Goal: Information Seeking & Learning: Learn about a topic

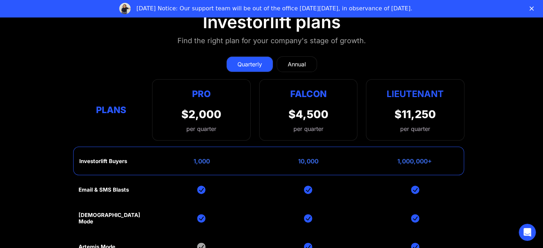
scroll to position [2854, 0]
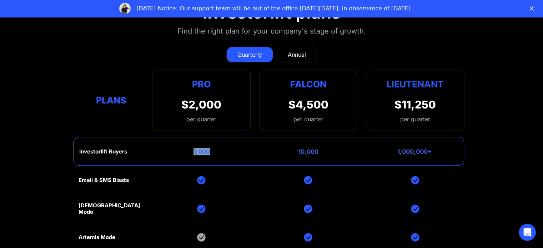
drag, startPoint x: 211, startPoint y: 141, endPoint x: 189, endPoint y: 141, distance: 22.5
click at [189, 141] on div "Investorlift Buyers 1,000 10,000 1,000,000+" at bounding box center [268, 151] width 391 height 29
click at [231, 149] on div "Investorlift Buyers 1,000 10,000 1,000,000+" at bounding box center [268, 151] width 391 height 29
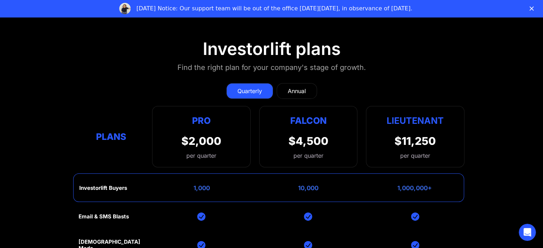
scroll to position [2783, 0]
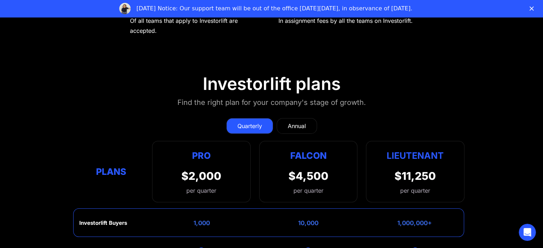
click at [300, 122] on div "Annual" at bounding box center [297, 126] width 18 height 9
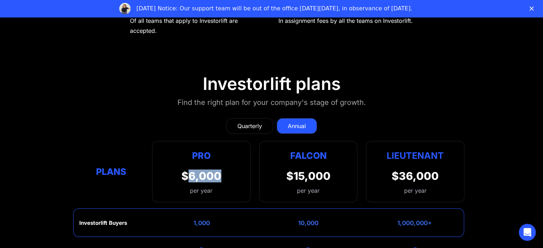
drag, startPoint x: 189, startPoint y: 167, endPoint x: 227, endPoint y: 165, distance: 37.9
click at [227, 165] on div "Pro $6,000 per year Pro Falcon Ltnt. Users 3 10 Unltd Buyer Limit 100k 500k Unl…" at bounding box center [201, 171] width 98 height 61
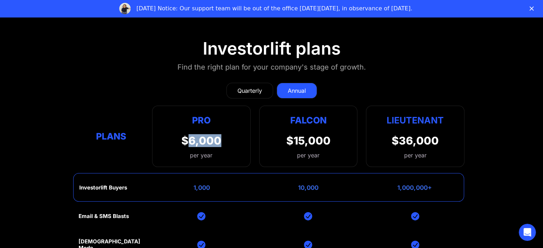
scroll to position [2818, 0]
click at [238, 151] on div "Pro $6,000 per year Pro Falcon Ltnt. Users 3 10 Unltd Buyer Limit 100k 500k Unl…" at bounding box center [201, 135] width 98 height 61
drag, startPoint x: 222, startPoint y: 128, endPoint x: 179, endPoint y: 126, distance: 43.2
click at [179, 126] on div "Pro $6,000 per year Pro Falcon Ltnt. Users 3 10 Unltd Buyer Limit 100k 500k Unl…" at bounding box center [201, 135] width 98 height 61
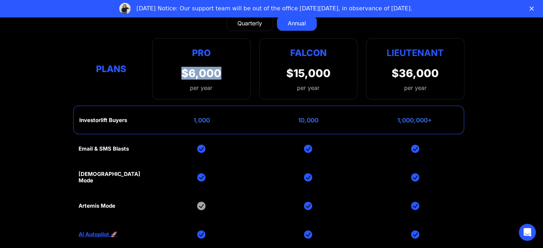
scroll to position [2890, 0]
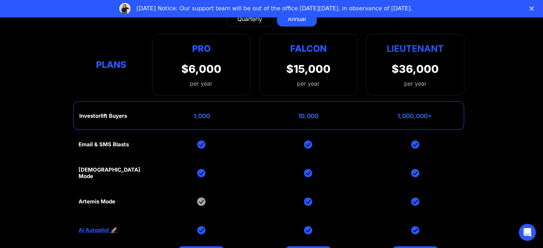
click at [220, 79] on div "Pro $6,000 per year Pro Falcon Ltnt. Users 3 10 Unltd Buyer Limit 100k 500k Unl…" at bounding box center [201, 64] width 98 height 61
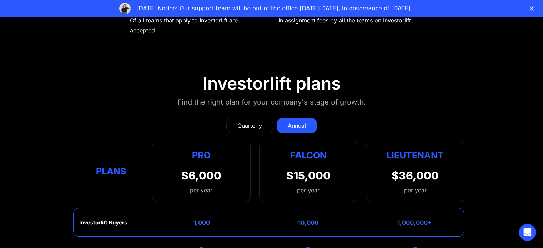
scroll to position [2783, 0]
click at [255, 122] on div "Quarterly" at bounding box center [249, 126] width 25 height 9
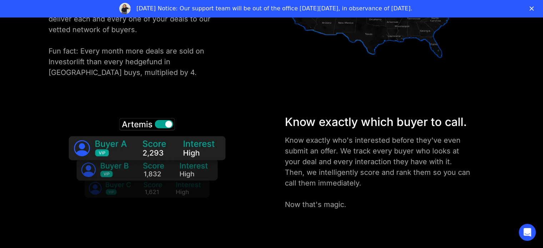
scroll to position [1045, 0]
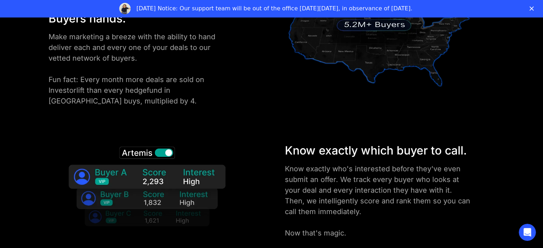
click at [161, 151] on img at bounding box center [147, 190] width 177 height 96
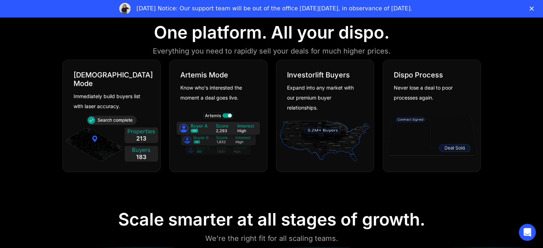
scroll to position [428, 0]
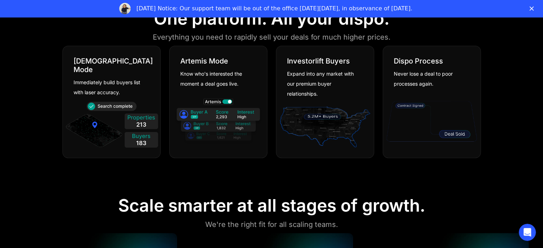
click at [131, 113] on img at bounding box center [112, 126] width 94 height 51
